Goal: Task Accomplishment & Management: Manage account settings

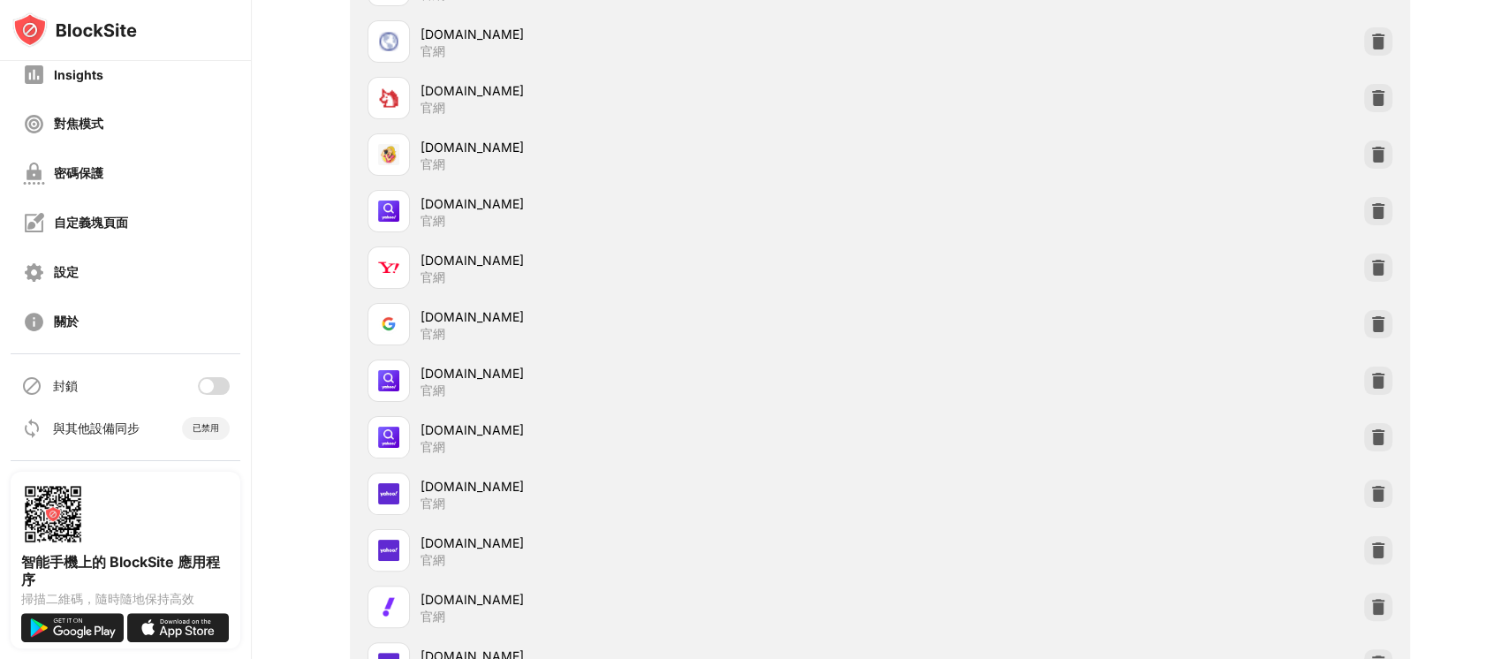
click at [198, 384] on div at bounding box center [214, 386] width 32 height 18
click at [113, 178] on div "密碼保護" at bounding box center [126, 173] width 230 height 42
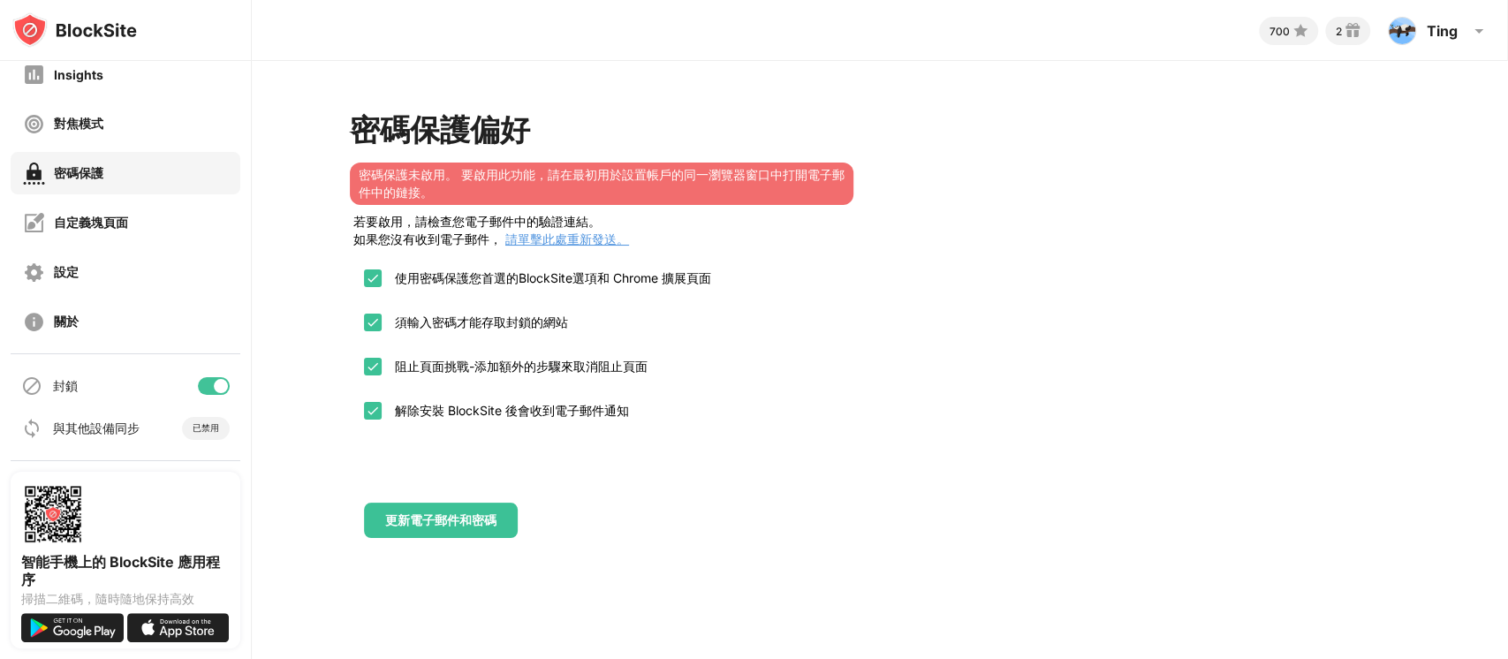
click at [442, 532] on div "更新電子郵件和密碼" at bounding box center [441, 520] width 154 height 35
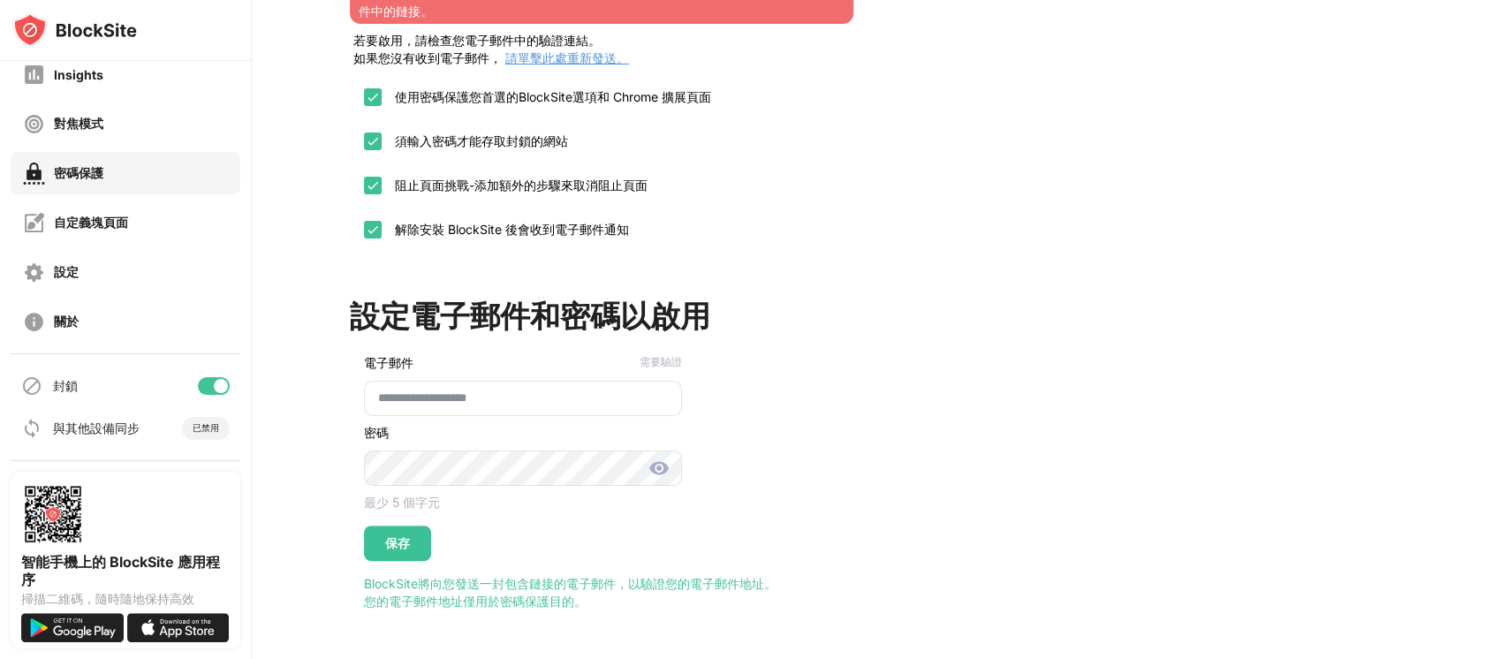
scroll to position [210, 0]
click at [401, 536] on div "保存" at bounding box center [397, 543] width 25 height 14
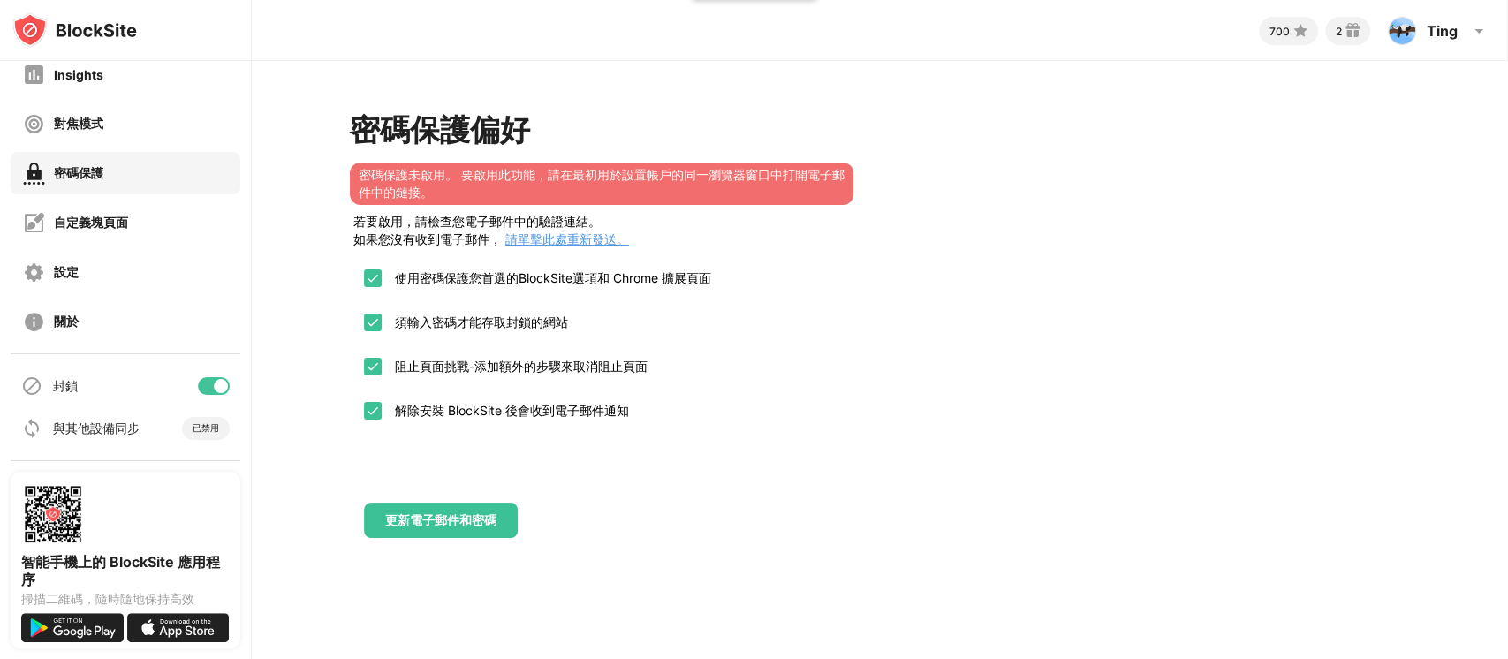
scroll to position [0, 0]
click at [444, 514] on div "更新電子郵件和密碼" at bounding box center [441, 520] width 154 height 35
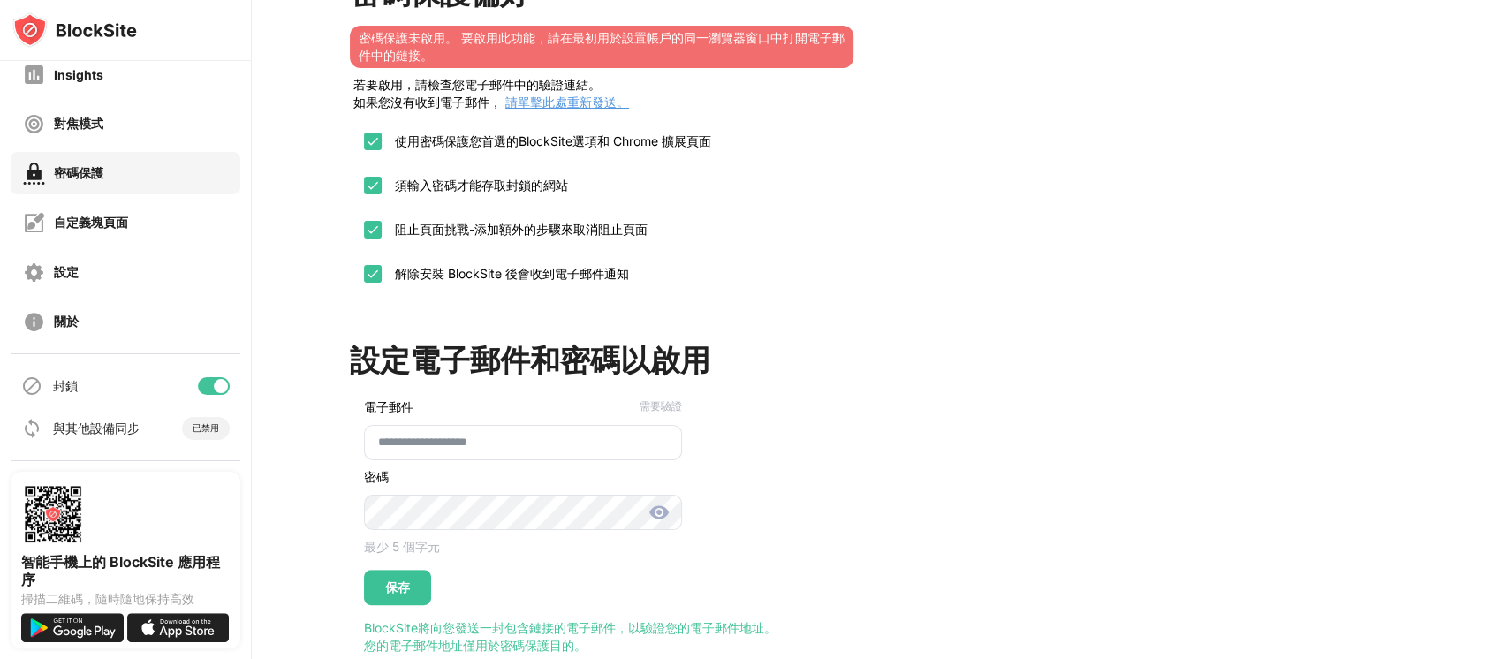
scroll to position [210, 0]
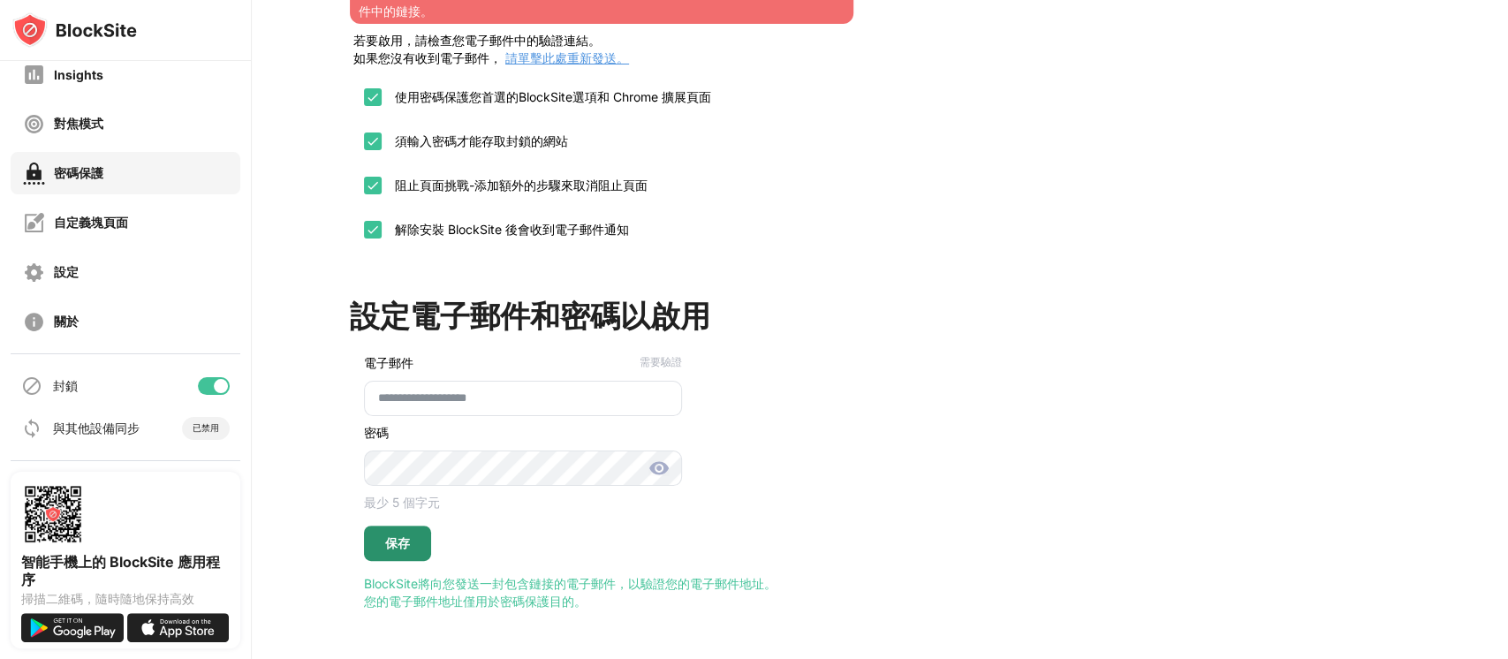
click at [399, 536] on div "保存" at bounding box center [397, 543] width 25 height 14
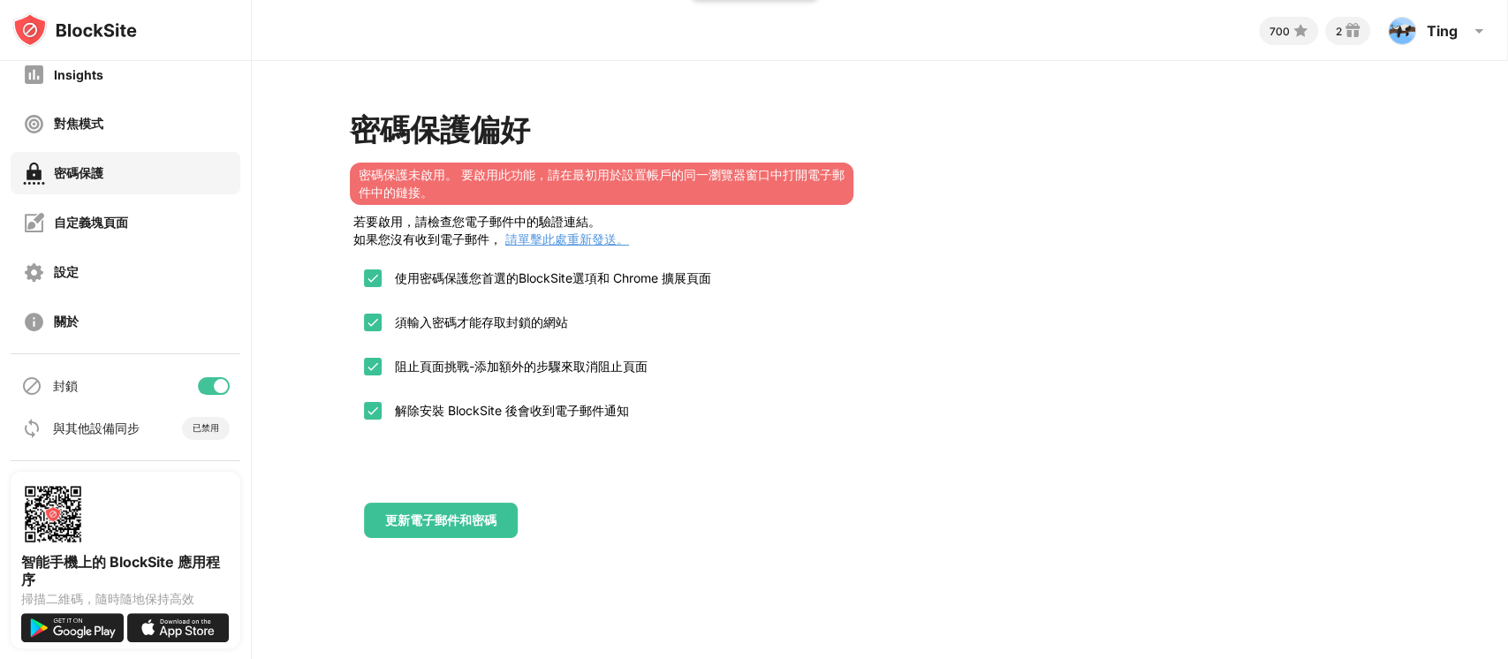
scroll to position [0, 0]
